Goal: Task Accomplishment & Management: Use online tool/utility

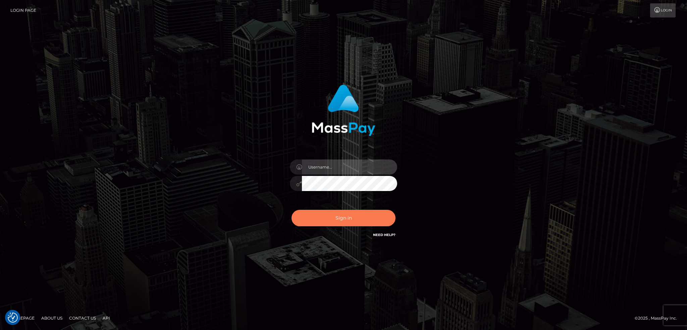
type input "alexstef"
click at [328, 222] on button "Sign in" at bounding box center [344, 218] width 104 height 16
type input "alexstef"
click at [334, 222] on button "Sign in" at bounding box center [344, 218] width 104 height 16
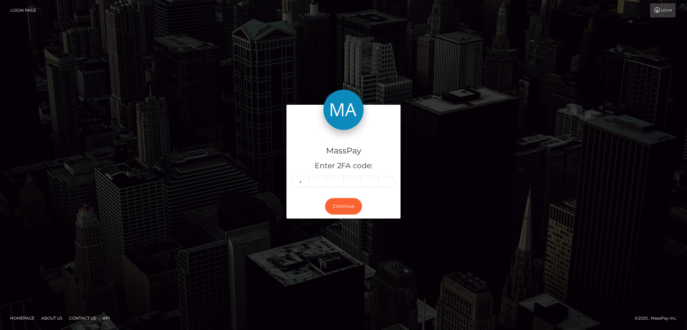
type input "5"
type input "2"
type input "9"
type input "0"
type input "4"
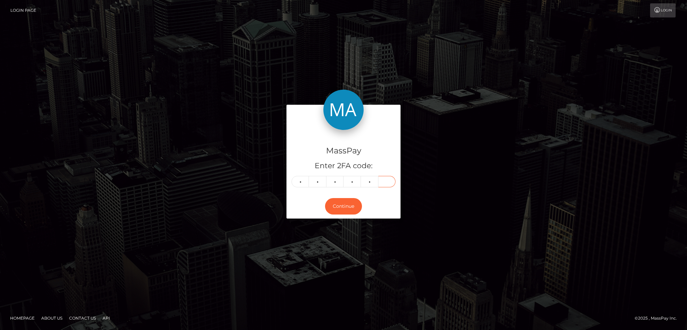
type input "9"
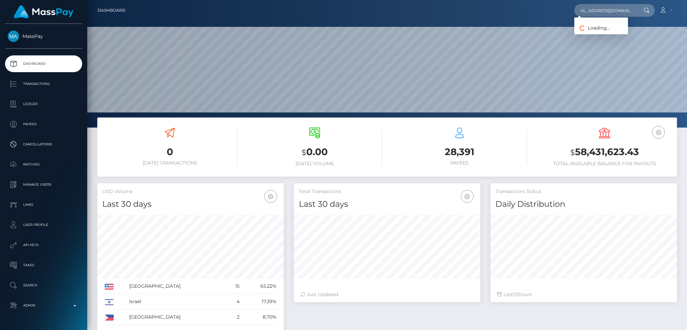
scroll to position [119, 186]
type input "[EMAIL_ADDRESS][DOMAIN_NAME]"
click at [605, 31] on link "[PERSON_NAME]" at bounding box center [601, 35] width 54 height 12
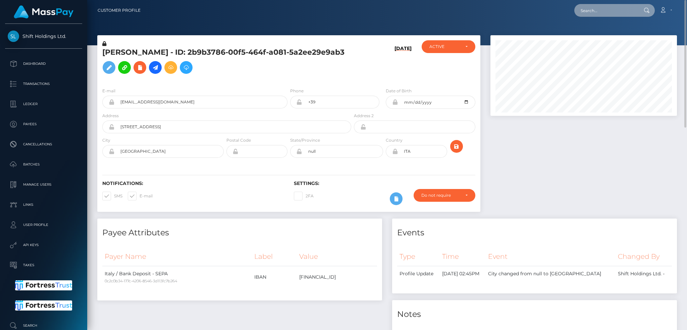
click at [583, 13] on input "text" at bounding box center [605, 10] width 63 height 13
paste input "poact_Mk6hpH2ScDx2"
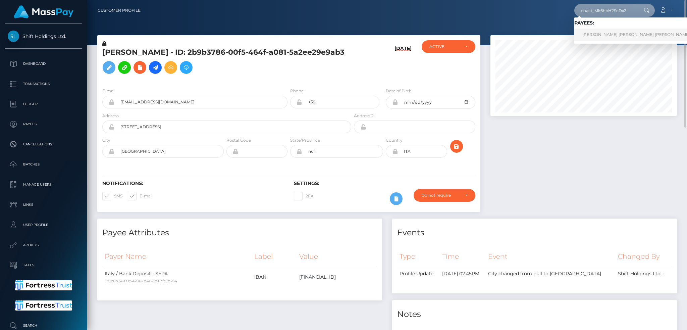
type input "poact_Mk6hpH2ScDx2"
click at [602, 33] on link "TRẦN BÌNH MINH Tran Binh" at bounding box center [636, 35] width 124 height 12
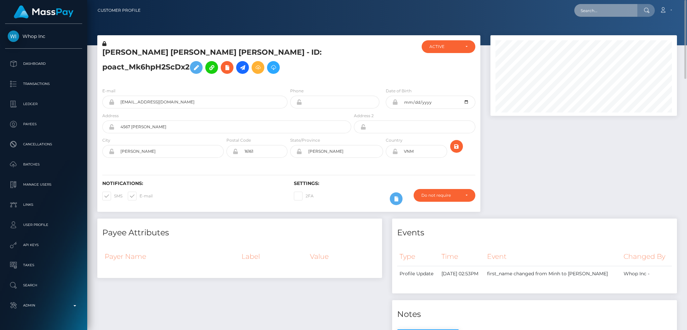
click at [604, 11] on input "text" at bounding box center [605, 10] width 63 height 13
paste input "aXH2Mr1"
type input "aXH2Mr1"
click at [596, 32] on link "Kristina Djordjevic" at bounding box center [601, 35] width 54 height 12
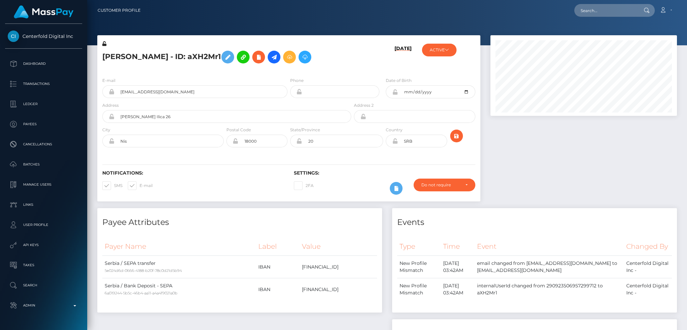
scroll to position [81, 186]
drag, startPoint x: 173, startPoint y: 56, endPoint x: 103, endPoint y: 56, distance: 70.1
click at [103, 56] on h5 "Kristina Djordjevic - ID: aXH2Mr1" at bounding box center [224, 56] width 245 height 19
copy h5 "Kristina Djordjevic"
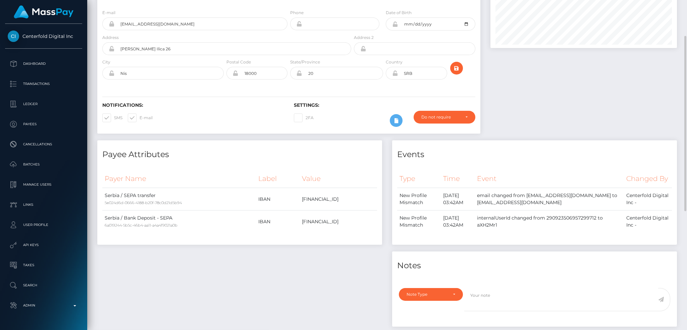
scroll to position [0, 0]
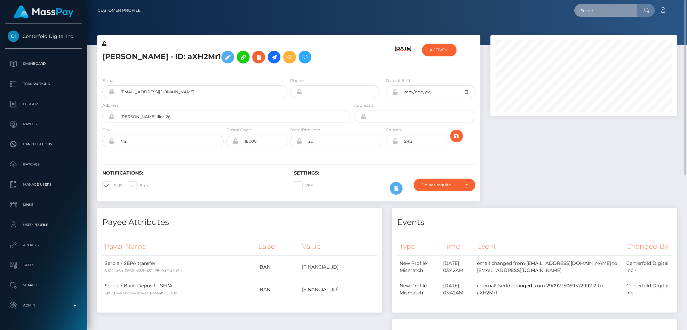
click at [604, 7] on input "text" at bounding box center [605, 10] width 63 height 13
paste input "milenamilenko2003@gmail.com"
type input "milenamilenko2003@gmail.com"
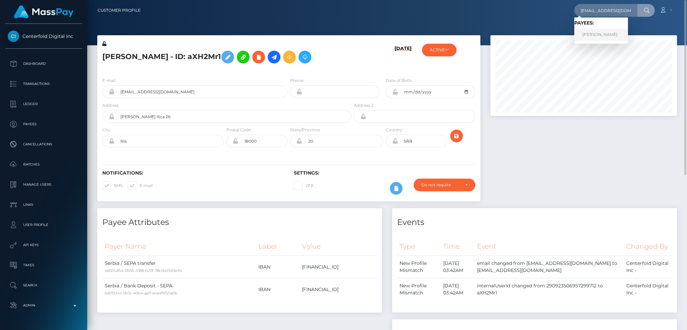
click at [592, 34] on link "DAVEY MATUS" at bounding box center [601, 35] width 54 height 12
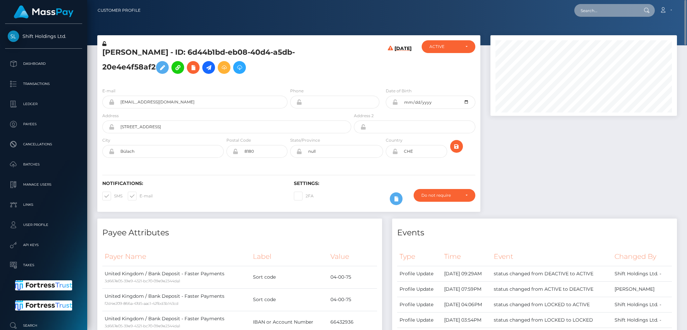
click at [595, 9] on input "text" at bounding box center [605, 10] width 63 height 13
paste input "RQevSpneAMrFv2BUtOb150"
type input "RQevSpneAMrFv2BUtOb150"
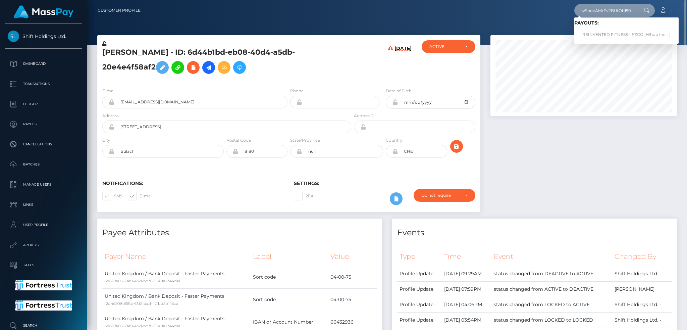
scroll to position [0, 0]
click at [615, 35] on link "REINVENTED FITNESS - FZCO (Whop Inc - )" at bounding box center [626, 35] width 104 height 12
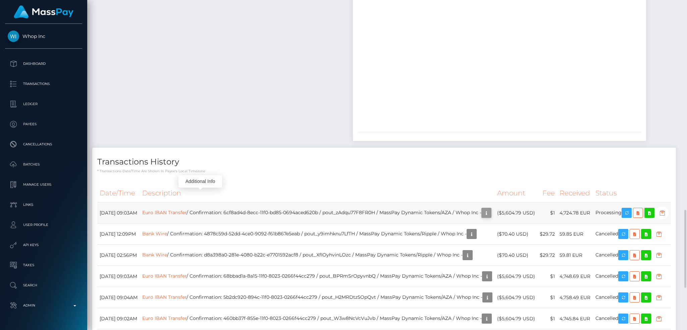
scroll to position [81, 186]
click at [482, 209] on icon "button" at bounding box center [486, 213] width 8 height 8
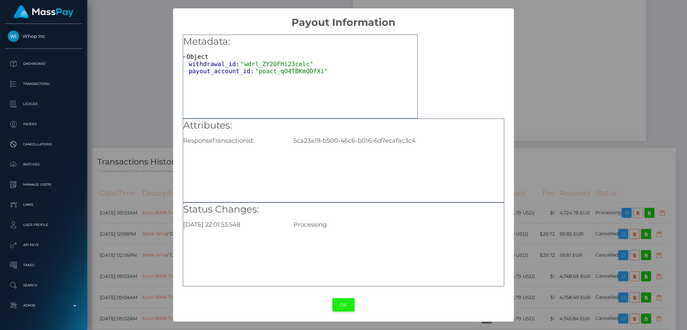
click at [344, 306] on button "OK" at bounding box center [343, 305] width 22 height 14
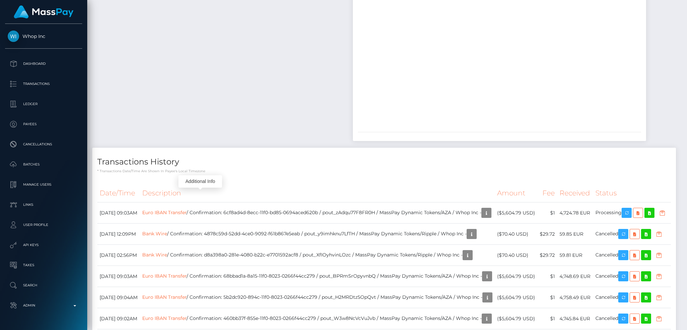
click at [201, 184] on div "Additional Info" at bounding box center [200, 181] width 44 height 12
click at [187, 209] on link "Euro IBAN Transfer" at bounding box center [164, 212] width 44 height 6
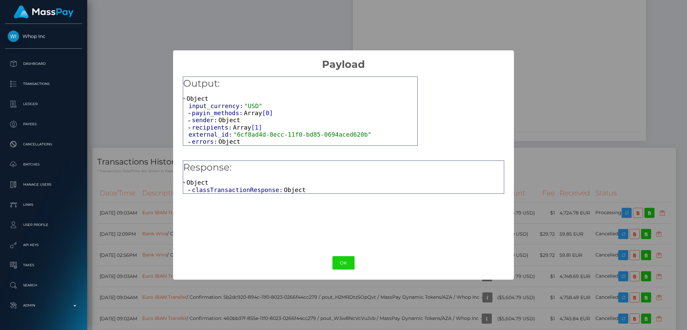
click at [284, 190] on span "Object" at bounding box center [295, 189] width 22 height 7
click at [230, 198] on span "Object" at bounding box center [238, 196] width 22 height 7
click at [271, 205] on span "Object" at bounding box center [277, 204] width 22 height 7
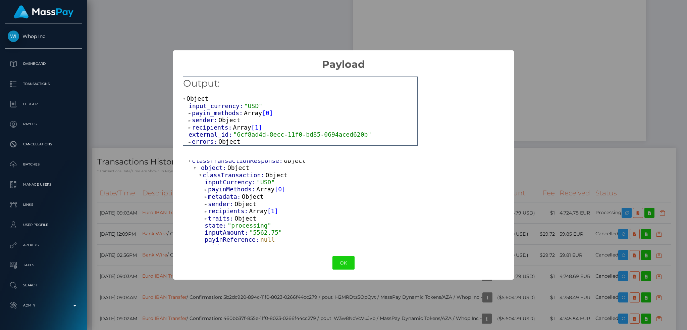
scroll to position [45, 0]
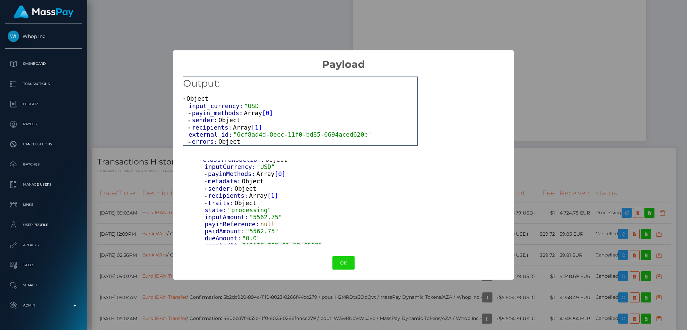
click at [253, 199] on span "Array" at bounding box center [258, 195] width 18 height 7
click at [237, 204] on span "Object" at bounding box center [233, 202] width 22 height 7
click at [274, 212] on span "Object" at bounding box center [285, 209] width 22 height 7
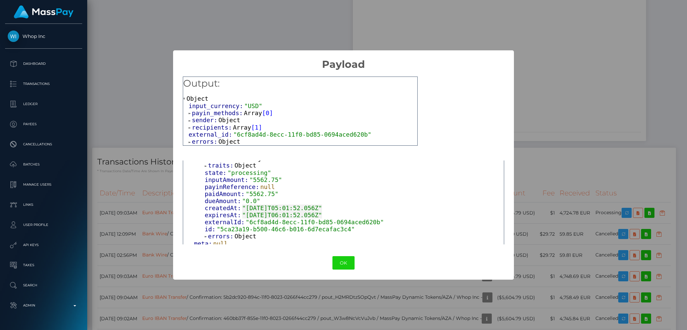
scroll to position [276, 0]
click at [239, 230] on span "Object" at bounding box center [245, 232] width 22 height 7
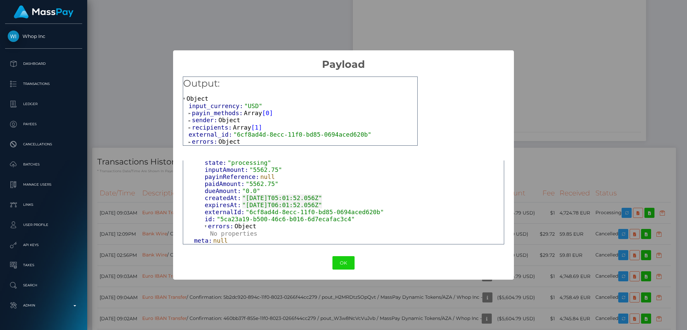
scroll to position [283, 0]
click at [222, 142] on span "Object" at bounding box center [229, 141] width 22 height 7
click at [335, 261] on button "OK" at bounding box center [343, 263] width 22 height 14
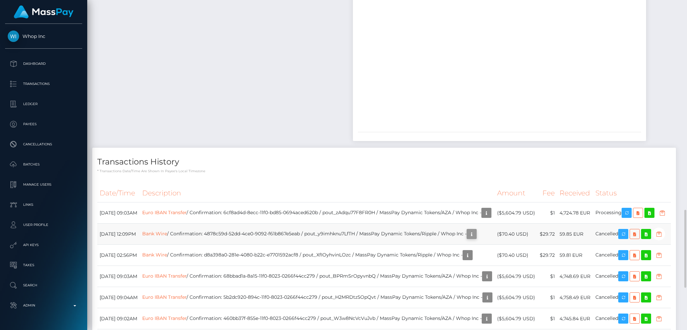
scroll to position [81, 186]
click at [198, 202] on td "Euro IBAN Transfer / Confirmation: 6cf8ad4d-8ecc-11f0-bd85-0694aced620b / pout_…" at bounding box center [317, 212] width 355 height 21
click at [187, 209] on link "Euro IBAN Transfer" at bounding box center [164, 212] width 44 height 6
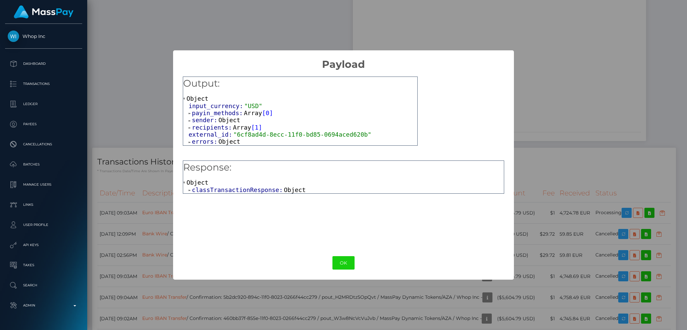
click at [244, 115] on span "Array" at bounding box center [253, 112] width 18 height 7
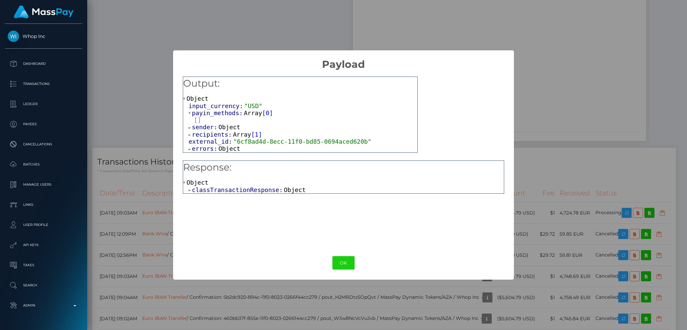
click at [226, 125] on span "Object" at bounding box center [229, 126] width 22 height 7
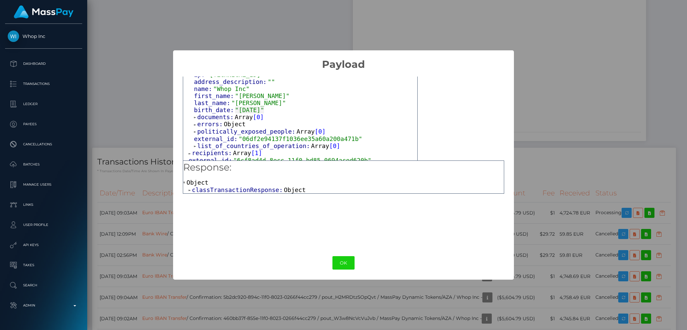
scroll to position [131, 0]
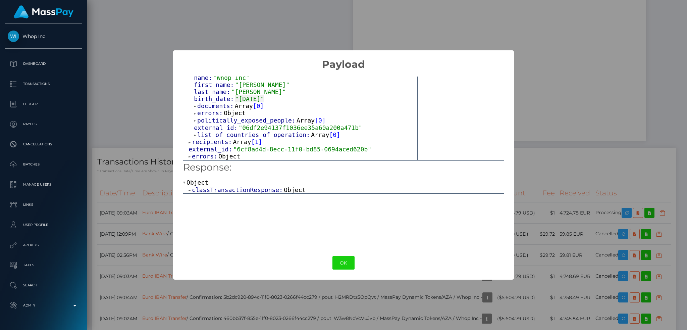
click at [235, 110] on span "Object" at bounding box center [235, 112] width 22 height 7
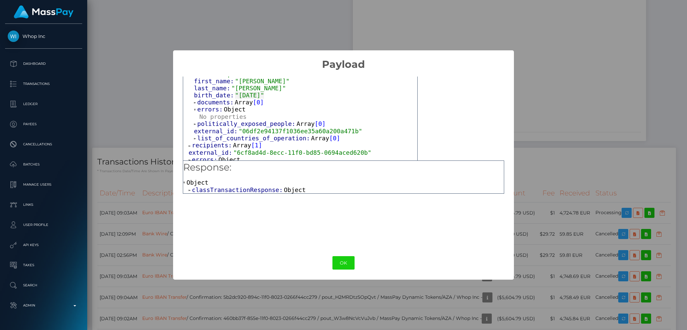
click at [240, 106] on span "Array" at bounding box center [244, 102] width 18 height 7
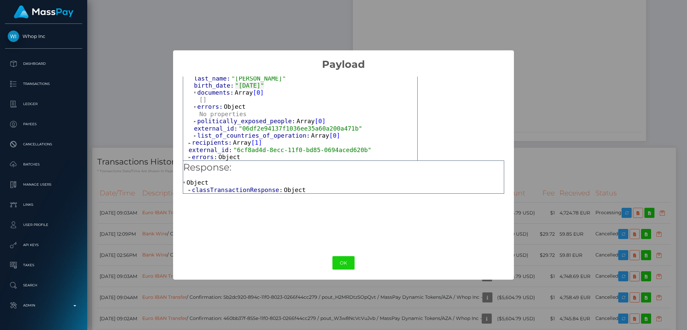
scroll to position [145, 0]
click at [238, 132] on span "list_of_countries_of_operation:" at bounding box center [254, 134] width 114 height 7
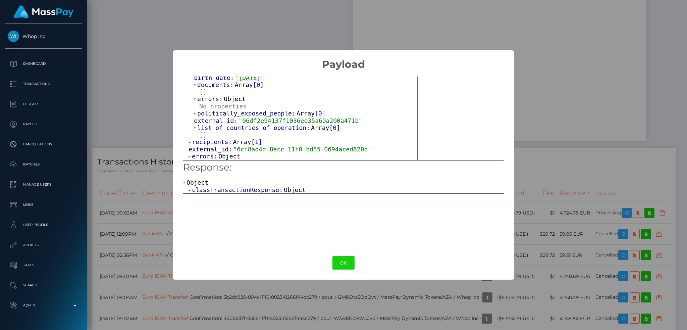
click at [237, 140] on span "Array" at bounding box center [242, 141] width 18 height 7
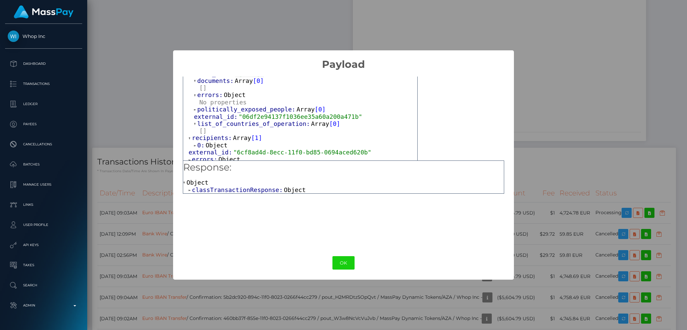
scroll to position [160, 0]
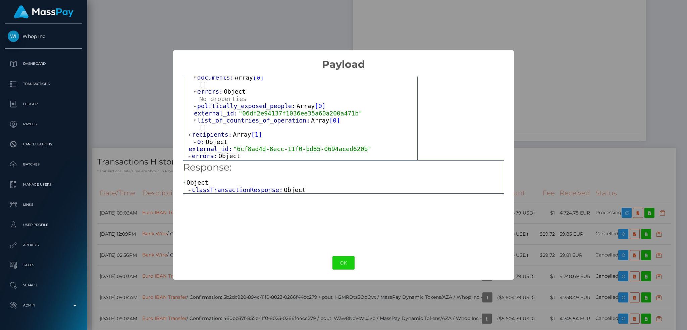
click at [215, 141] on span "Object" at bounding box center [217, 141] width 22 height 7
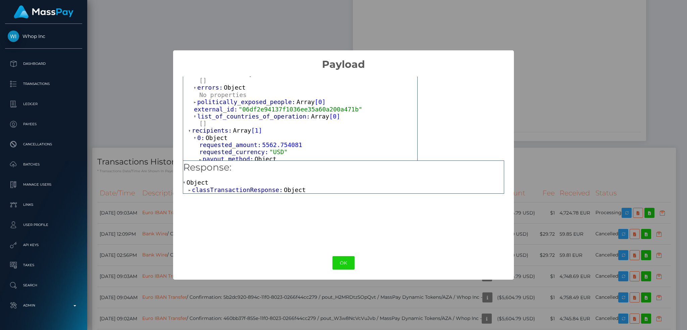
scroll to position [189, 0]
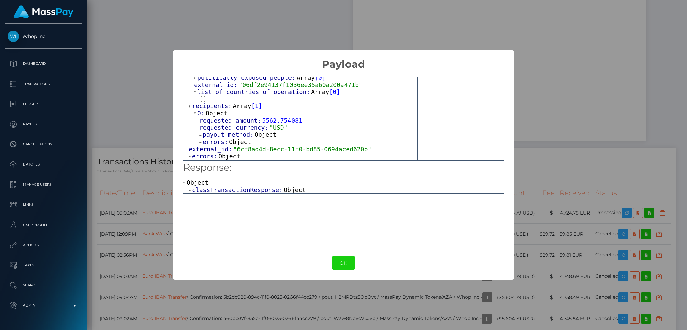
click at [256, 135] on span "Object" at bounding box center [266, 134] width 22 height 7
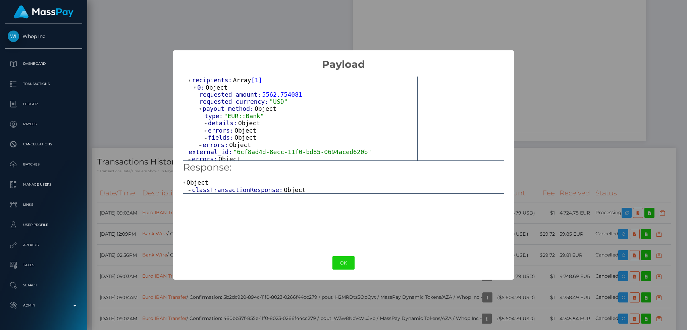
scroll to position [219, 0]
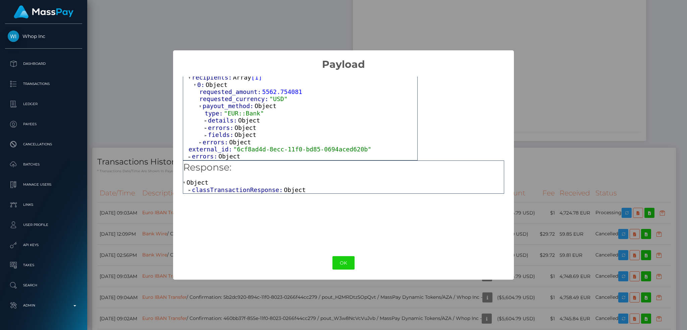
click at [246, 121] on span "Object" at bounding box center [249, 120] width 22 height 7
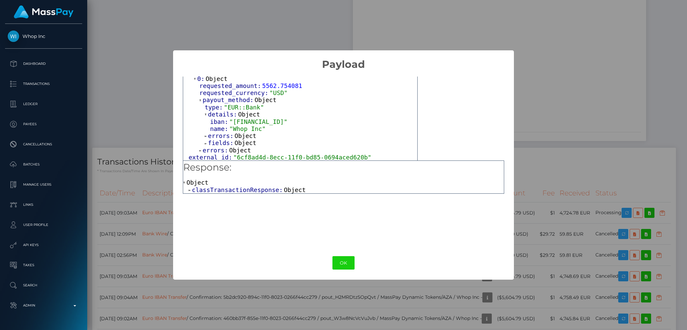
click at [242, 139] on span "Object" at bounding box center [245, 135] width 22 height 7
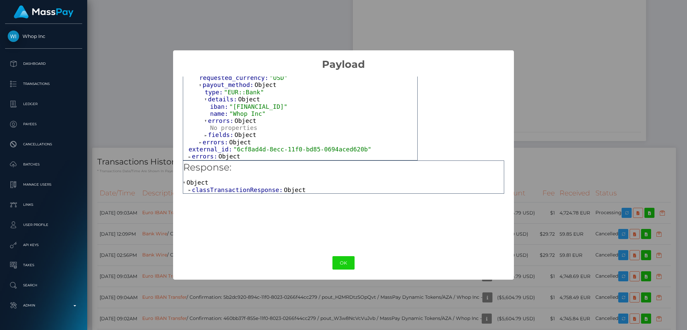
scroll to position [240, 0]
click at [244, 135] on span "Object" at bounding box center [245, 134] width 22 height 7
click at [278, 104] on span ""AE200860000009307650715"" at bounding box center [258, 100] width 58 height 7
click at [257, 101] on span ""AE200860000009307650715"" at bounding box center [258, 100] width 58 height 7
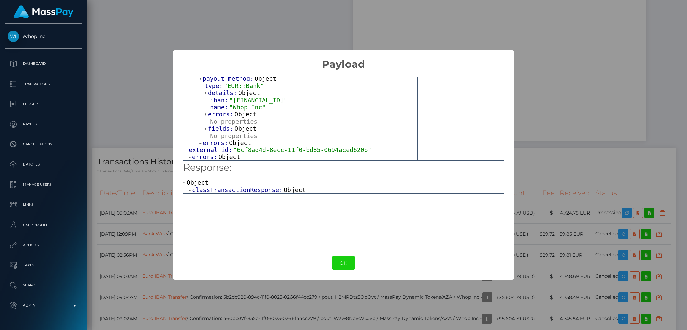
click at [257, 101] on span ""AE200860000009307650715"" at bounding box center [258, 100] width 58 height 7
click at [142, 61] on div "× Payload Output: Object input_currency: "USD" payin_methods: Array [ 0 ] sende…" at bounding box center [343, 165] width 687 height 330
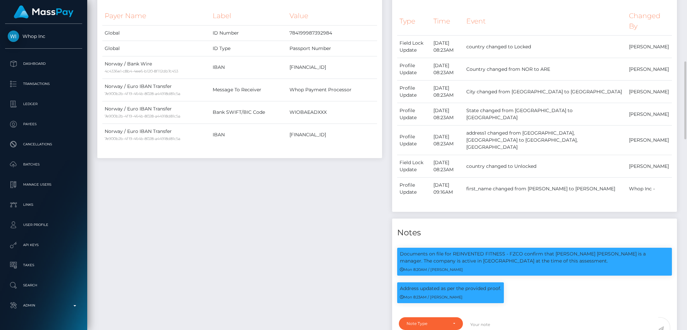
scroll to position [36, 0]
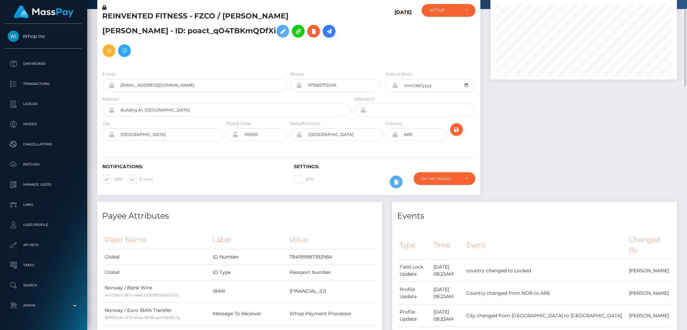
click at [325, 33] on icon at bounding box center [329, 31] width 8 height 8
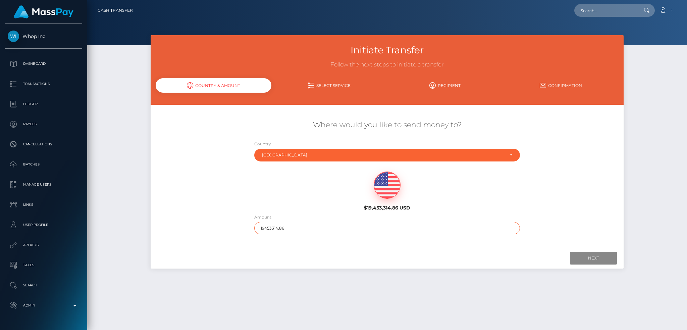
click at [331, 229] on input "19453314.86" at bounding box center [387, 228] width 266 height 12
type input "200"
click at [602, 259] on input "Next" at bounding box center [593, 258] width 47 height 13
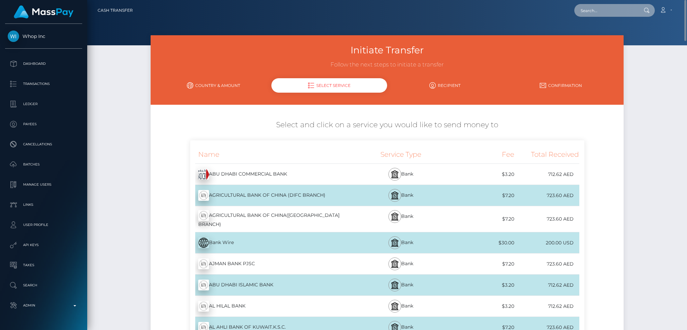
drag, startPoint x: 598, startPoint y: 11, endPoint x: 594, endPoint y: 13, distance: 4.7
click at [598, 11] on input "text" at bounding box center [605, 10] width 63 height 13
paste input "[FINANCIAL_ID]"
click at [598, 12] on input "[FINANCIAL_ID]" at bounding box center [605, 10] width 63 height 13
paste input "[EMAIL_ADDRESS][DOMAIN_NAME]"
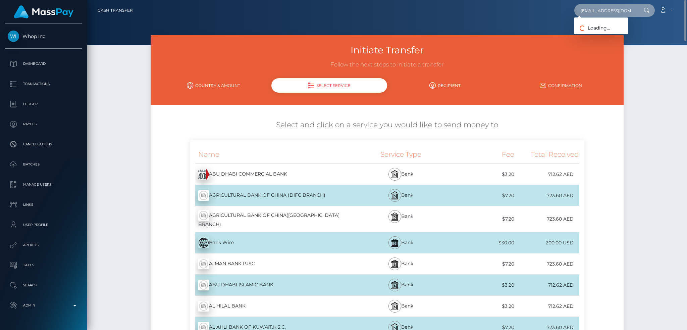
scroll to position [0, 2]
type input "[EMAIL_ADDRESS][DOMAIN_NAME]"
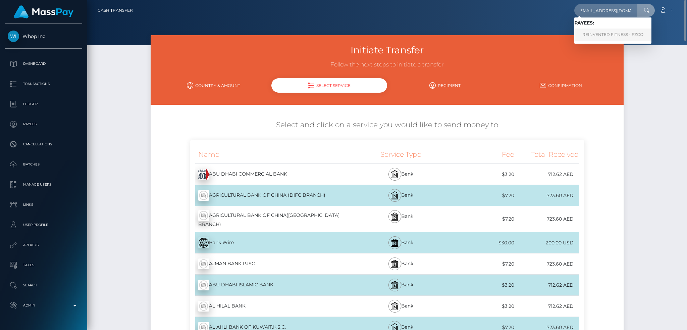
click at [610, 32] on link "REINVENTED FITNESS - FZCO" at bounding box center [612, 35] width 77 height 12
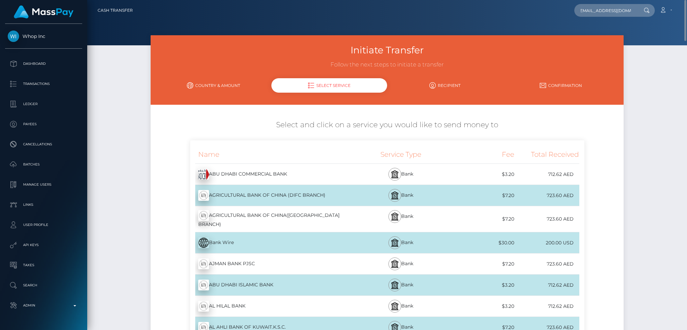
scroll to position [0, 0]
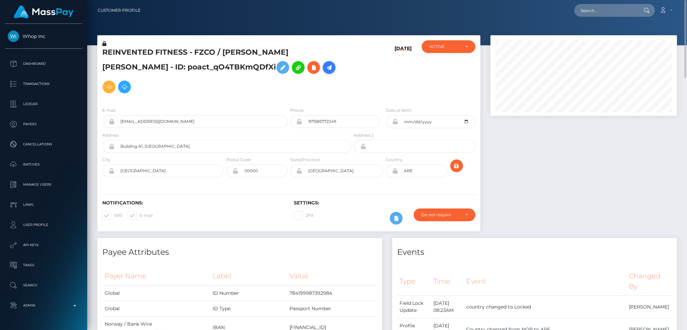
click at [325, 68] on icon at bounding box center [329, 67] width 8 height 8
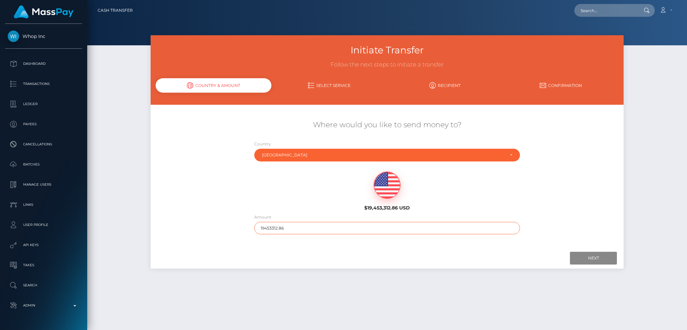
click at [320, 227] on input "19453312.86" at bounding box center [387, 228] width 266 height 12
type input "200"
click at [595, 255] on input "Next" at bounding box center [593, 258] width 47 height 13
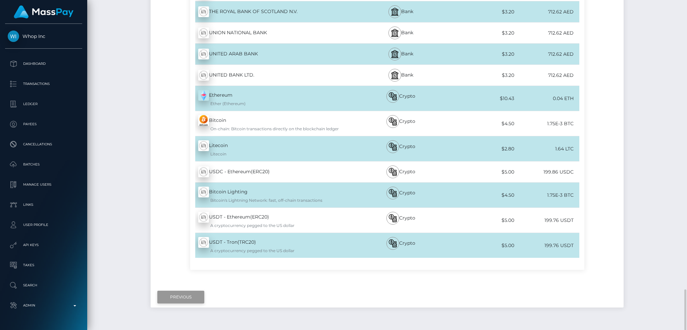
click at [182, 291] on input "Previous" at bounding box center [180, 297] width 47 height 13
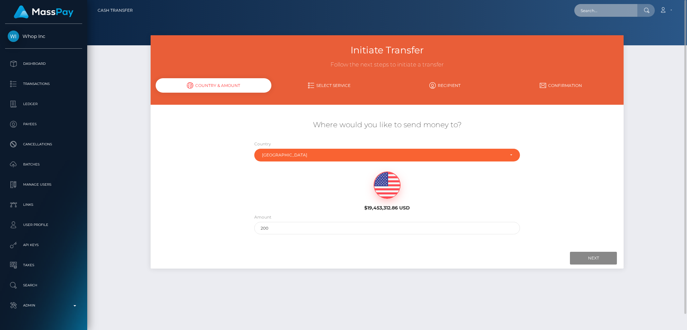
click at [610, 8] on input "text" at bounding box center [605, 10] width 63 height 13
paste input "[EMAIL_ADDRESS][DOMAIN_NAME]"
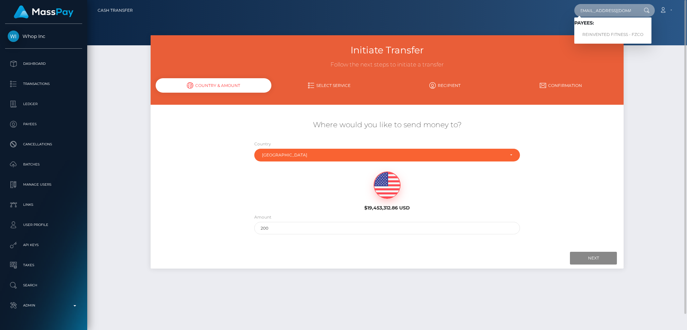
type input "[EMAIL_ADDRESS][DOMAIN_NAME]"
click at [615, 37] on link "REINVENTED FITNESS - FZCO" at bounding box center [612, 35] width 77 height 12
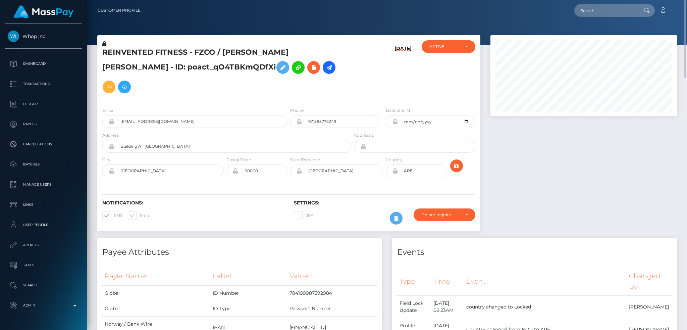
click at [639, 15] on div at bounding box center [645, 10] width 17 height 13
click at [607, 13] on input "text" at bounding box center [605, 10] width 63 height 13
paste input "[EMAIL_ADDRESS][DOMAIN_NAME]"
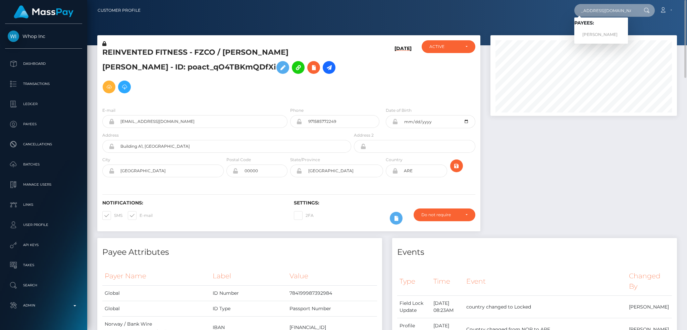
type input "[EMAIL_ADDRESS][DOMAIN_NAME]"
click at [608, 32] on link "EMRE GUNDOGDU" at bounding box center [601, 35] width 54 height 12
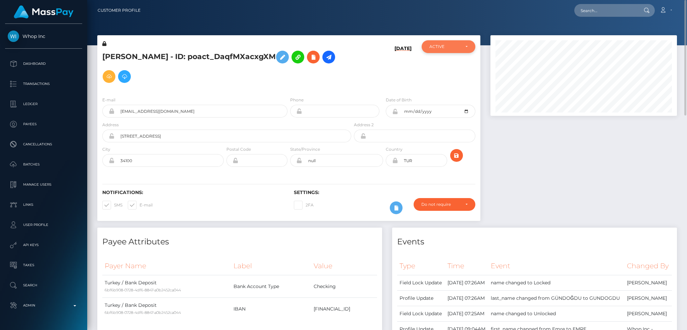
scroll to position [81, 186]
click at [590, 3] on div "Loading... Loading... Account Edit Profile Logout" at bounding box center [411, 10] width 531 height 14
click at [591, 12] on input "text" at bounding box center [605, 10] width 63 height 13
paste input "[EMAIL_ADDRESS][DOMAIN_NAME]"
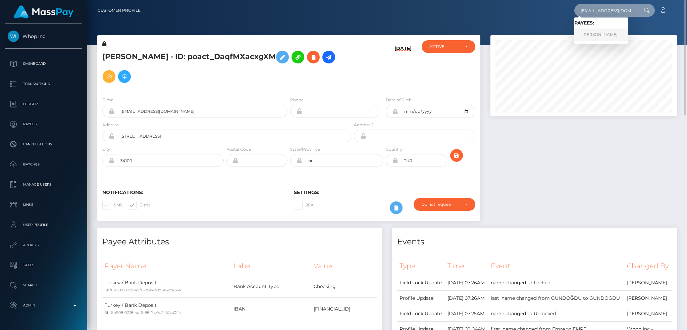
type input "[EMAIL_ADDRESS][DOMAIN_NAME]"
click at [610, 35] on link "ALEXANDER MOEHLEN" at bounding box center [601, 35] width 54 height 12
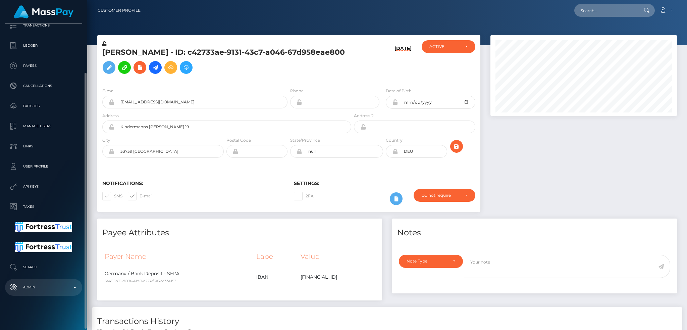
click at [45, 285] on p "Admin" at bounding box center [44, 287] width 72 height 10
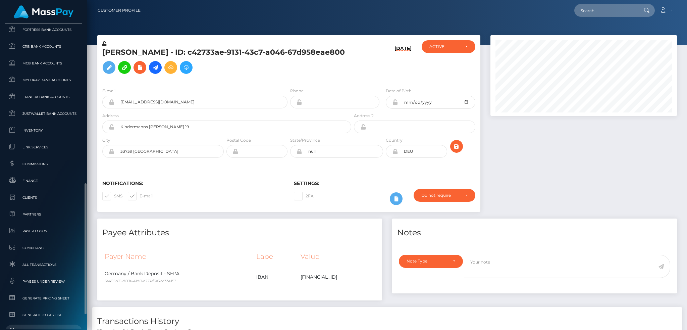
scroll to position [433, 0]
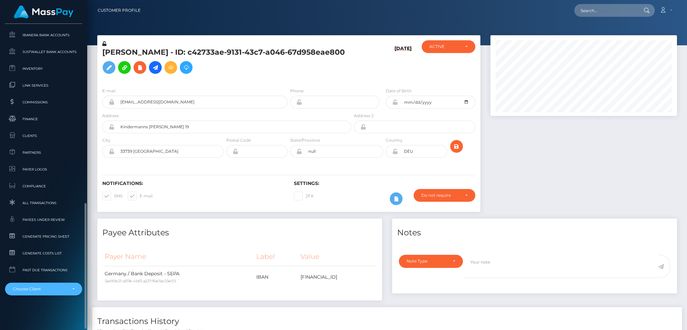
click at [40, 286] on div "Choose Client" at bounding box center [40, 288] width 54 height 5
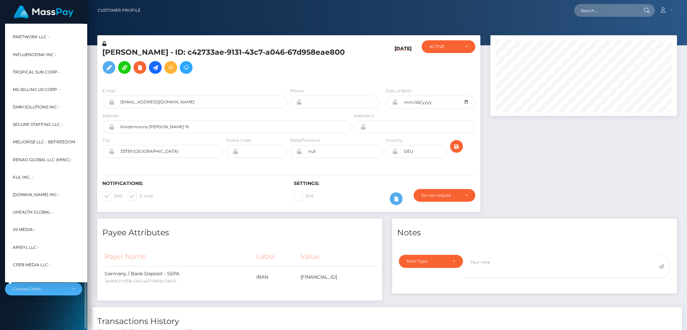
scroll to position [214, 0]
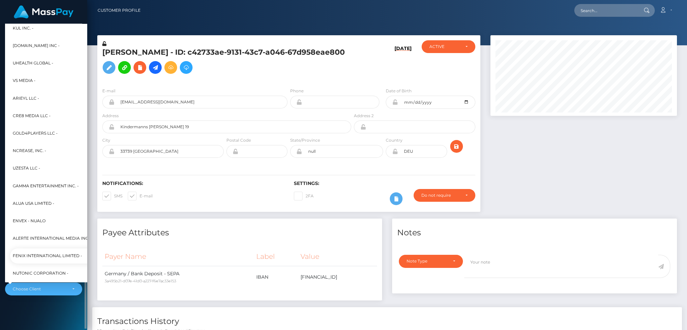
click at [44, 254] on span "Fenix International Limited -" at bounding box center [47, 255] width 69 height 9
select select "26"
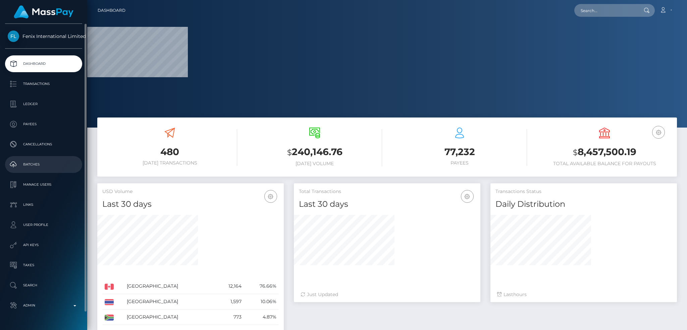
click at [54, 161] on p "Batches" at bounding box center [44, 164] width 72 height 10
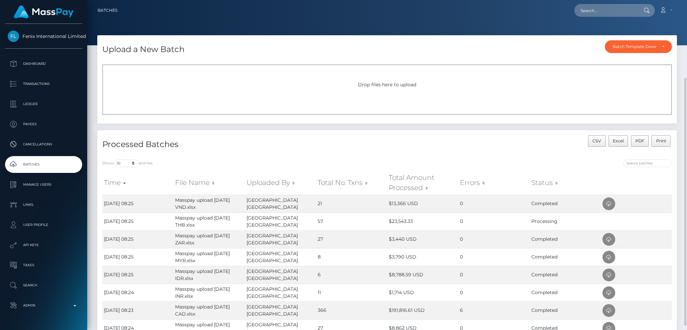
scroll to position [89, 0]
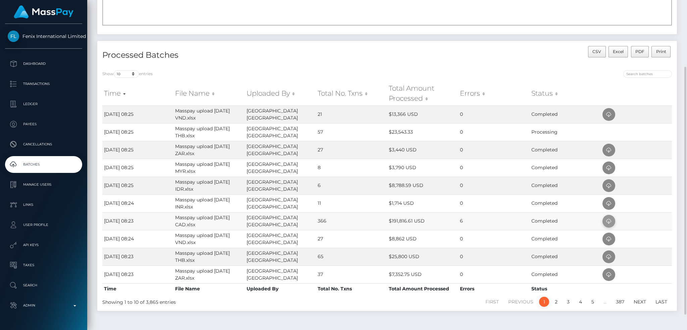
click at [607, 222] on icon at bounding box center [609, 221] width 8 height 8
click at [275, 54] on h4 "Processed Batches" at bounding box center [242, 55] width 280 height 12
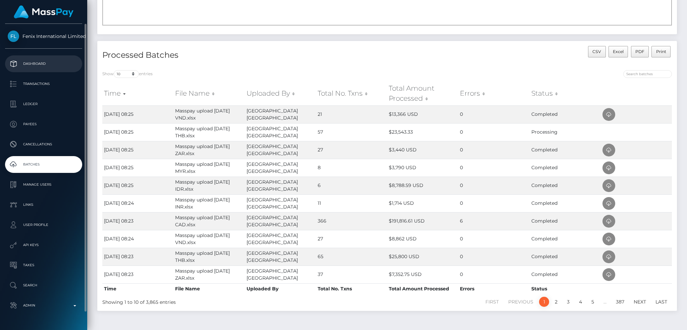
click at [50, 61] on p "Dashboard" at bounding box center [44, 64] width 72 height 10
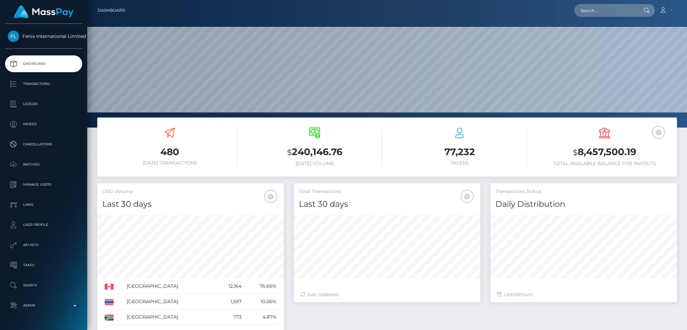
scroll to position [119, 186]
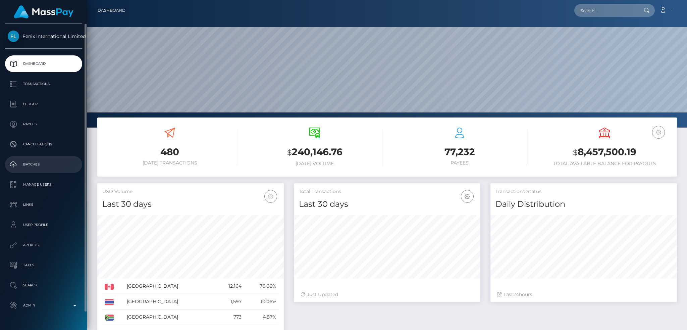
click at [48, 165] on p "Batches" at bounding box center [44, 164] width 72 height 10
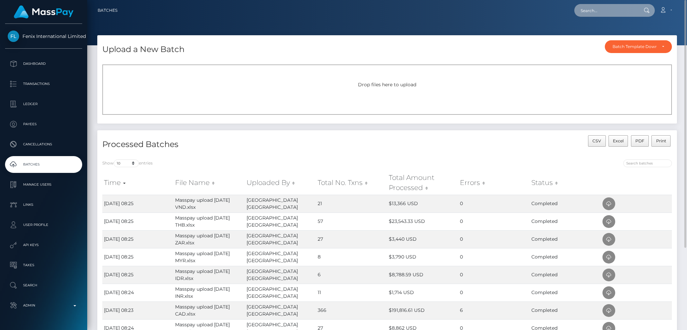
click at [592, 7] on input "text" at bounding box center [605, 10] width 63 height 13
paste input "poact_btl9LUXBibg0"
type input "poact_btl9LUXBibg0"
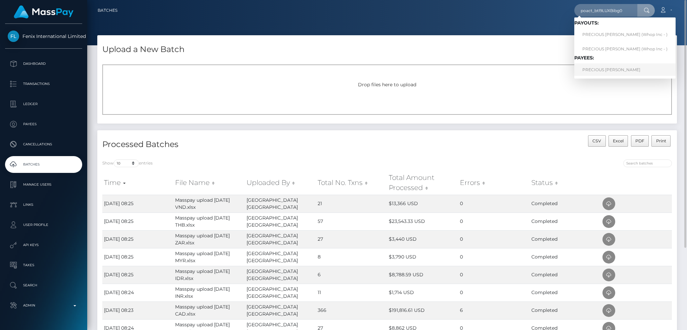
click at [608, 72] on link "PRECIOUS [PERSON_NAME]" at bounding box center [624, 69] width 101 height 12
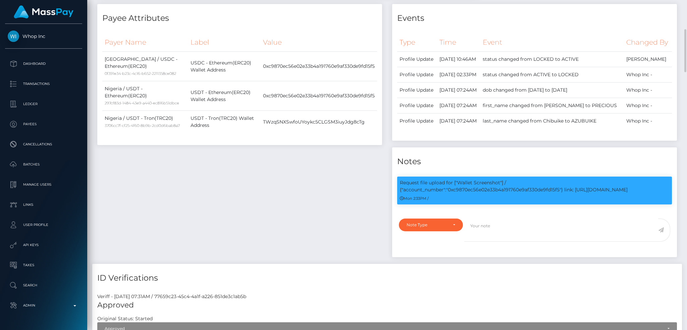
scroll to position [81, 186]
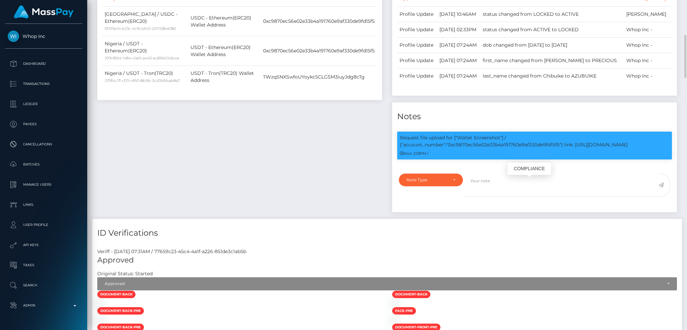
drag, startPoint x: 458, startPoint y: 137, endPoint x: 646, endPoint y: 147, distance: 188.1
click at [646, 147] on p "Request file upload for ["Wallet Screenshot"] / {"account_number":"0xc9870ec56e…" at bounding box center [534, 141] width 269 height 14
copy p "Wallet Screenshot"] / {"account_number":"0xc9870ec56e02e33b4a191760e9af330de9fd…"
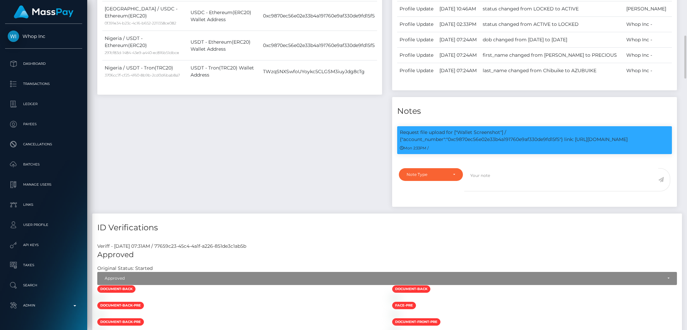
scroll to position [5, 0]
